Goal: Communication & Community: Answer question/provide support

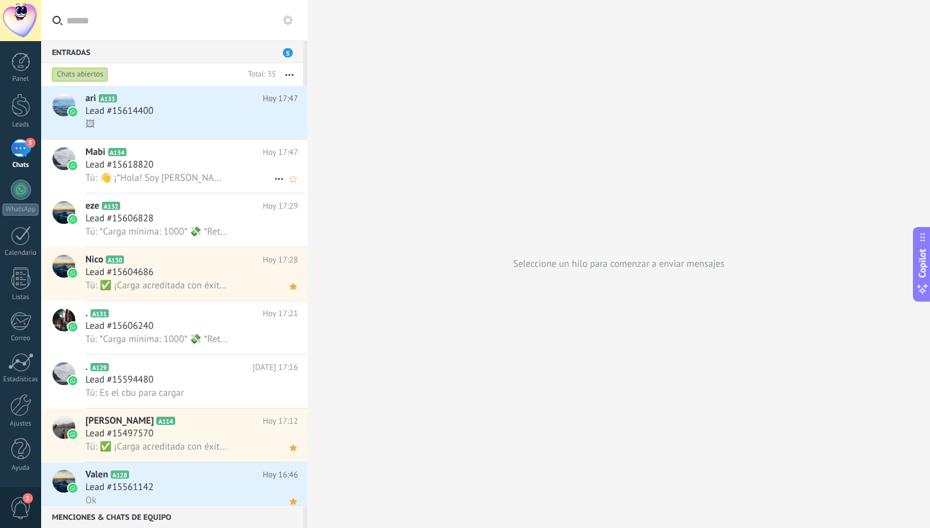
click at [204, 164] on div "Lead #15618820" at bounding box center [191, 165] width 213 height 13
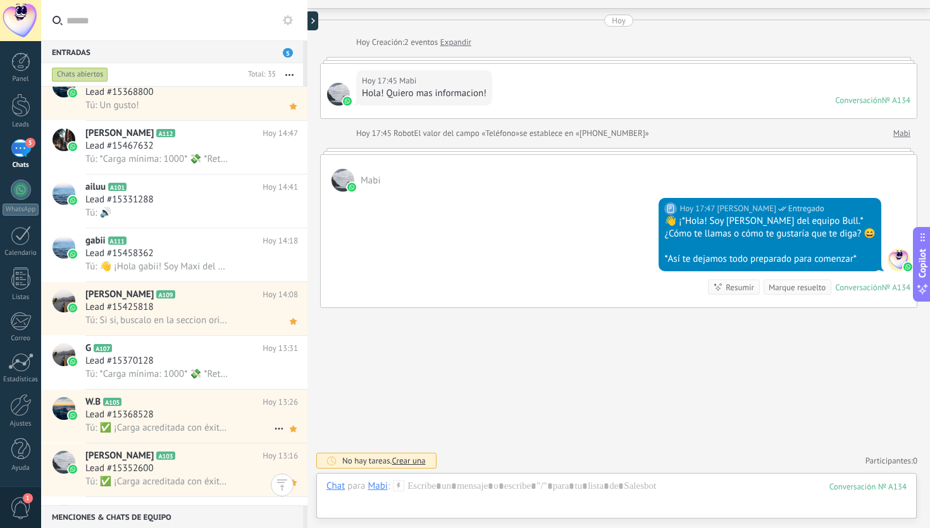
scroll to position [1388, 0]
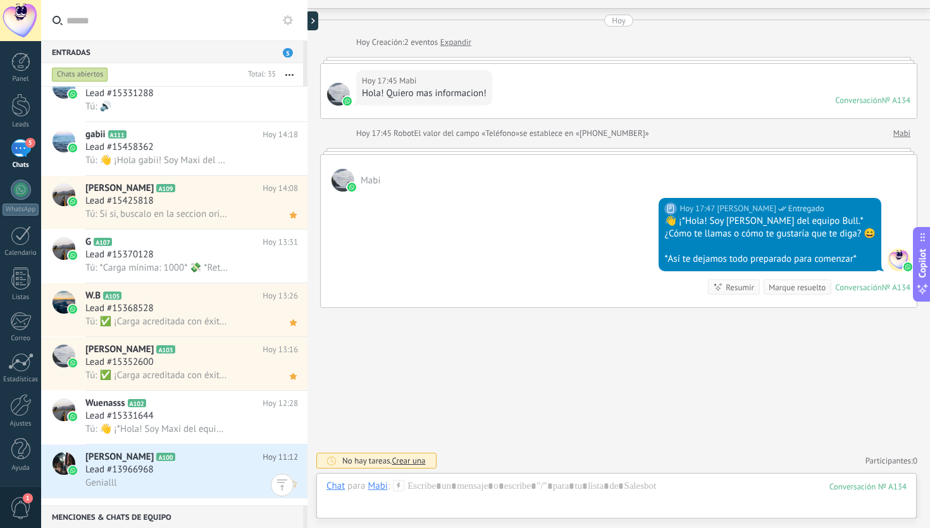
click at [182, 464] on h2 "Amir Rophail A100" at bounding box center [173, 457] width 177 height 13
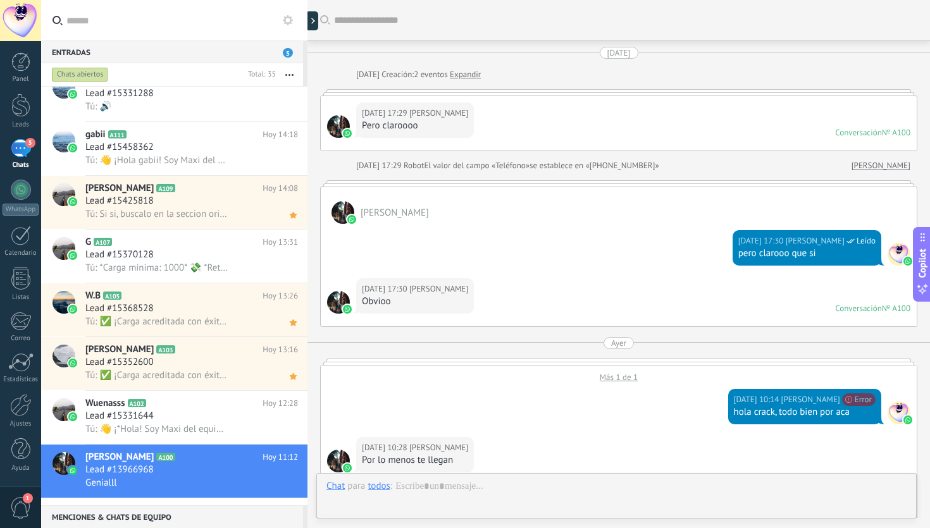
scroll to position [984, 0]
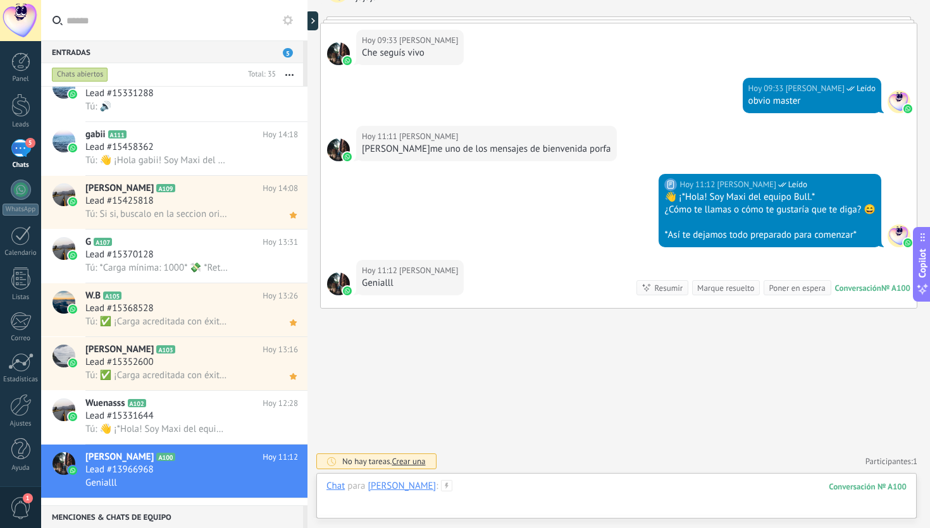
click at [479, 483] on div at bounding box center [616, 499] width 580 height 38
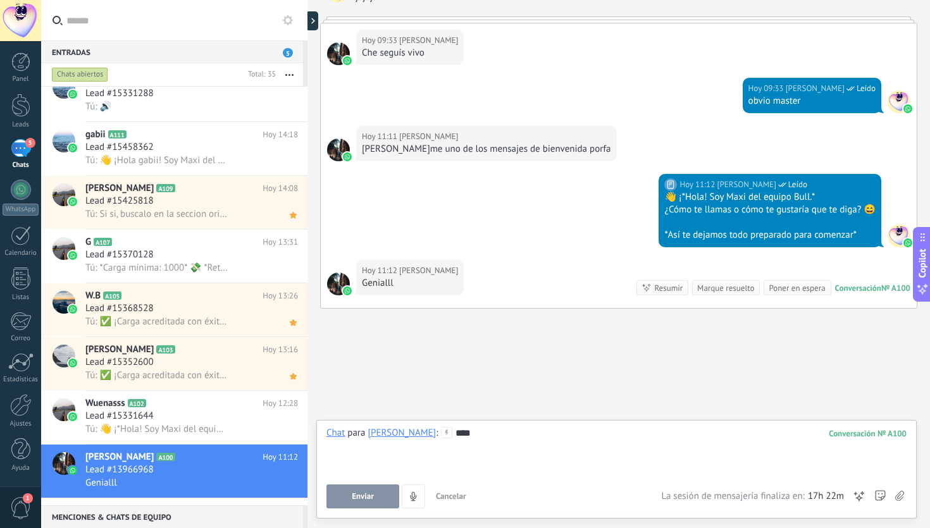
click at [367, 494] on span "Enviar" at bounding box center [363, 496] width 22 height 9
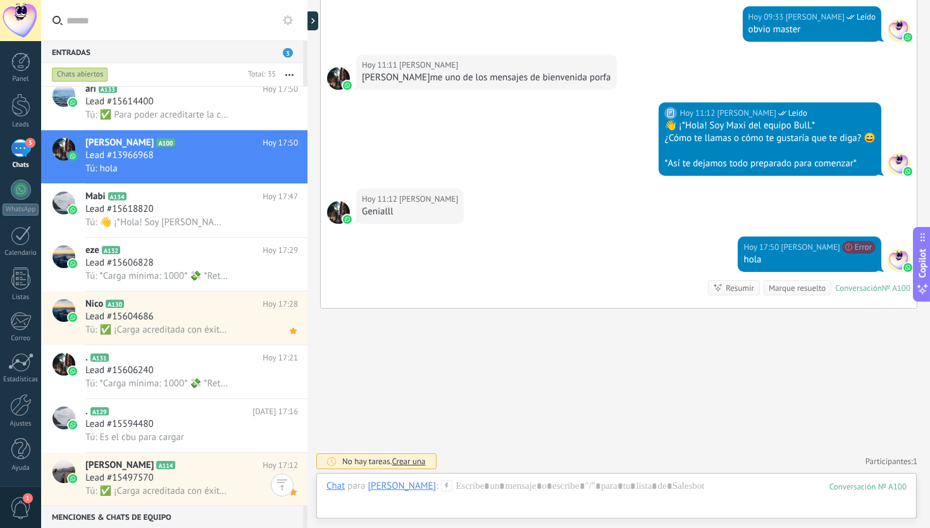
scroll to position [0, 0]
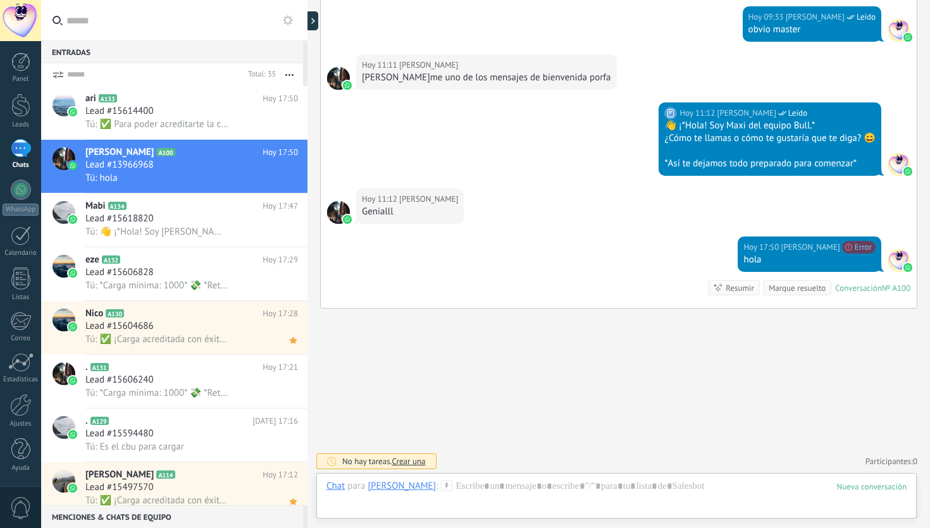
click at [248, 119] on div "Tú: ✅ Para poder acreditarte la carga necesitamos que te unas a nuestro grupo o…" at bounding box center [191, 124] width 213 height 13
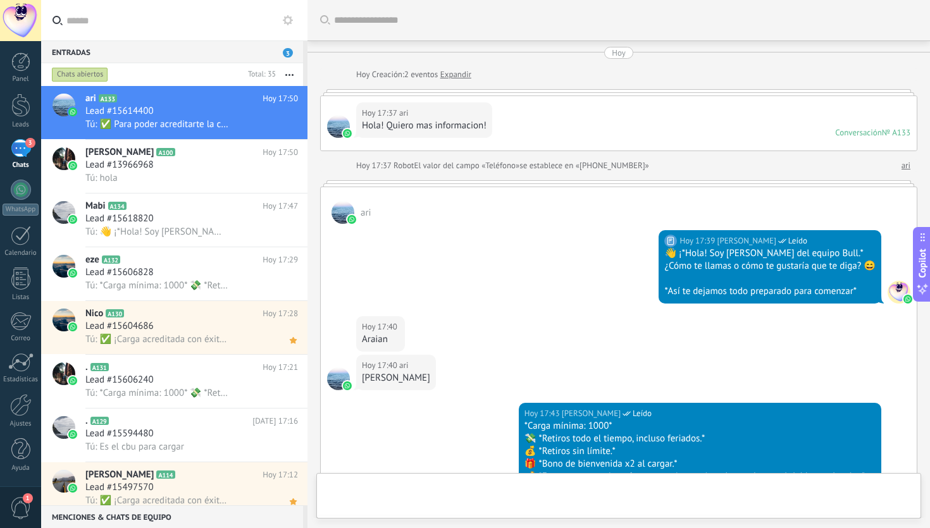
scroll to position [743, 0]
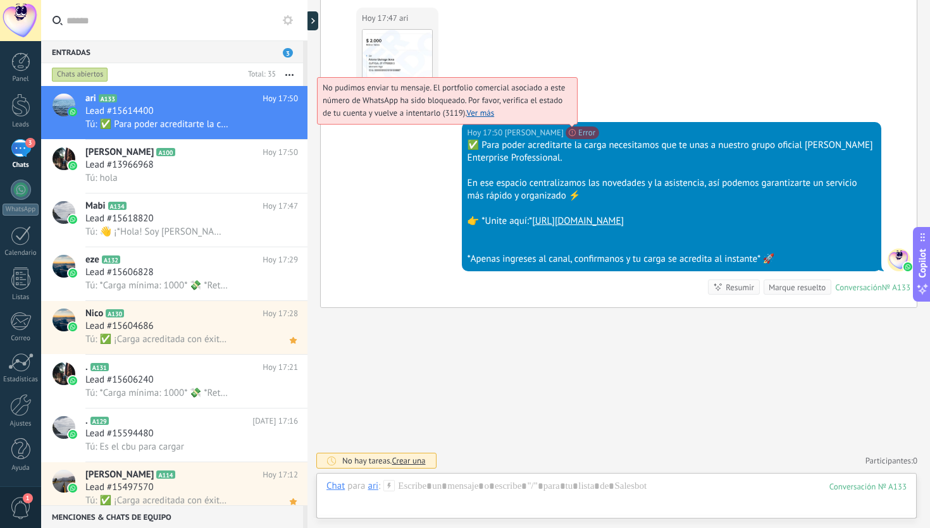
click at [565, 118] on span "No pudimos enviar tu mensaje. El portfolio comercial asociado a este número de …" at bounding box center [444, 100] width 242 height 36
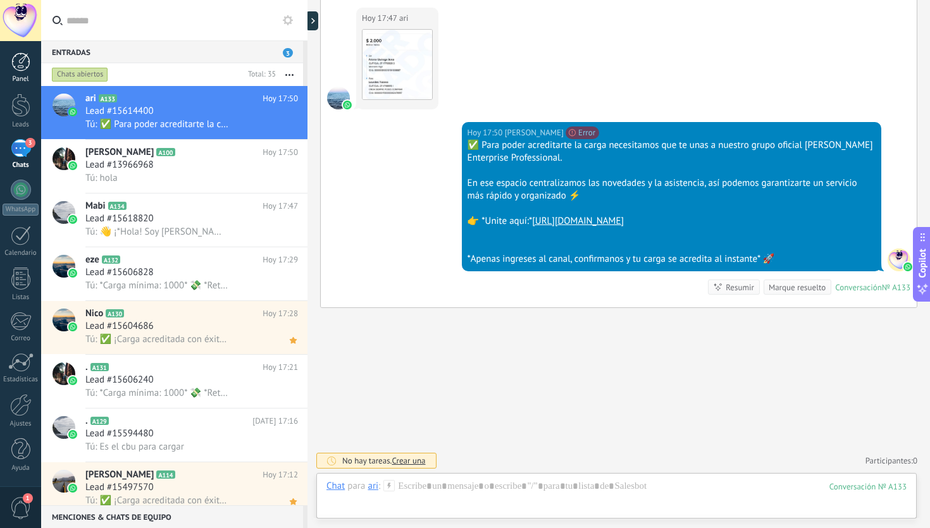
click at [20, 65] on div at bounding box center [20, 61] width 19 height 19
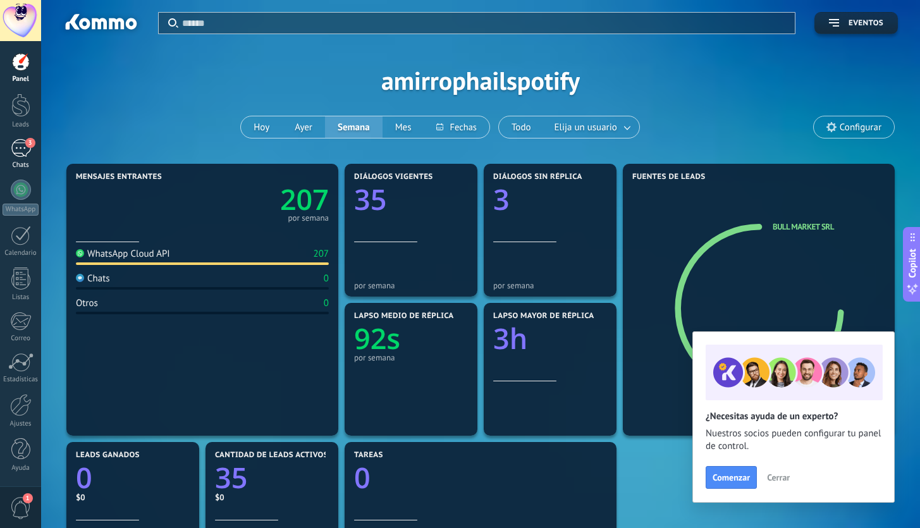
click at [30, 147] on span "3" at bounding box center [30, 143] width 10 height 10
